Goal: Information Seeking & Learning: Learn about a topic

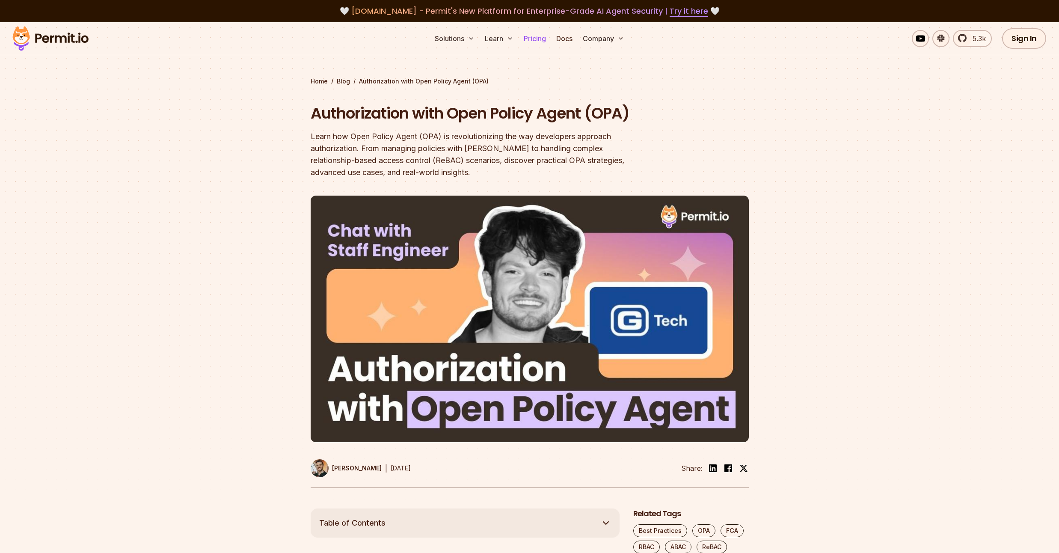
click at [537, 38] on link "Pricing" at bounding box center [534, 38] width 29 height 17
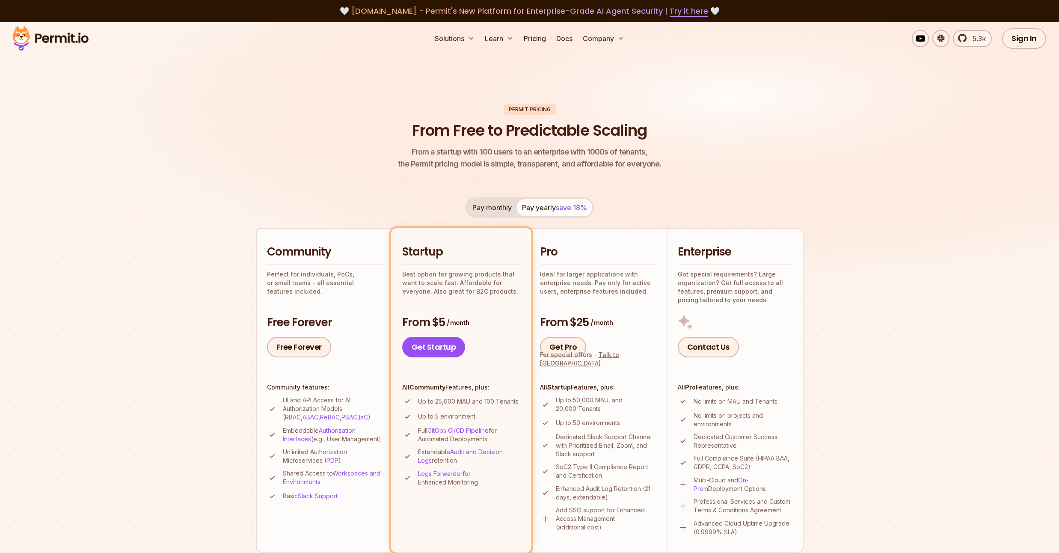
click at [46, 29] on img at bounding box center [51, 38] width 84 height 29
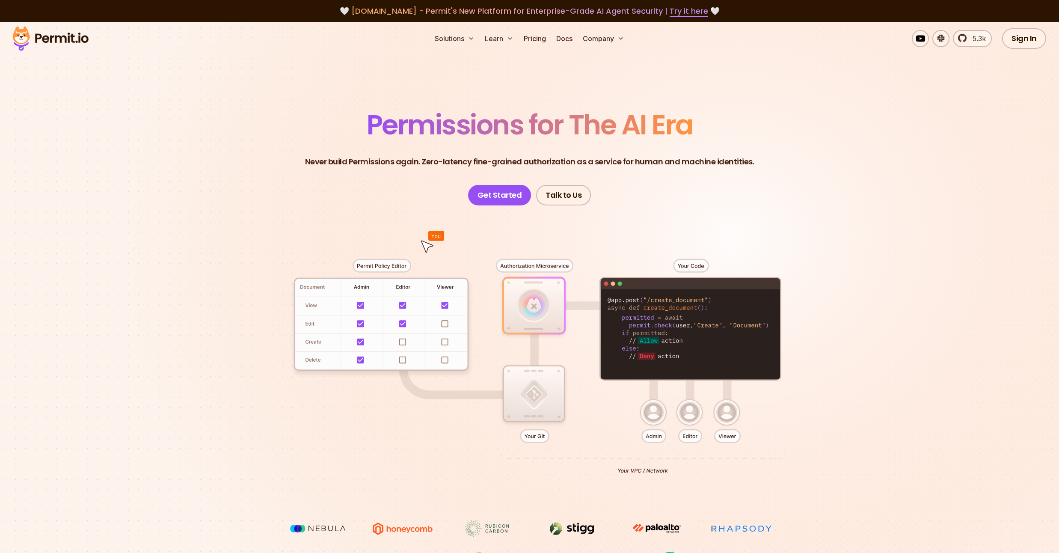
click at [403, 329] on div at bounding box center [529, 362] width 599 height 315
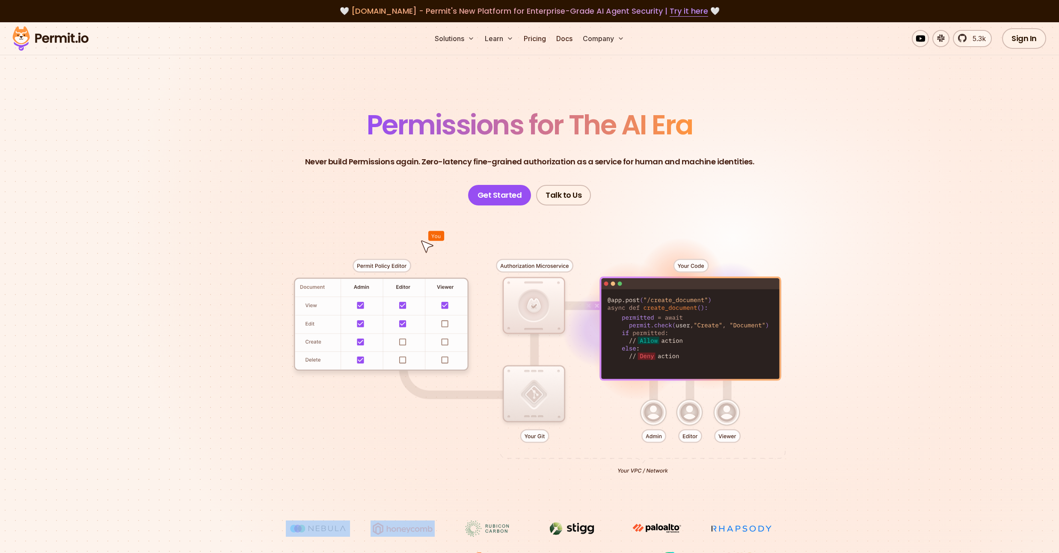
click at [338, 351] on div at bounding box center [529, 362] width 599 height 315
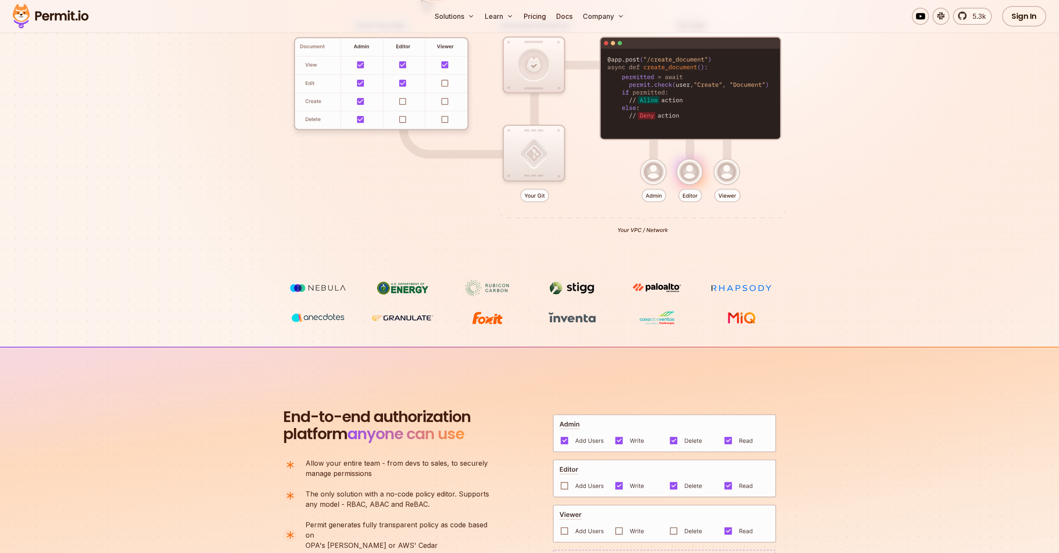
scroll to position [257, 0]
